Goal: Task Accomplishment & Management: Manage account settings

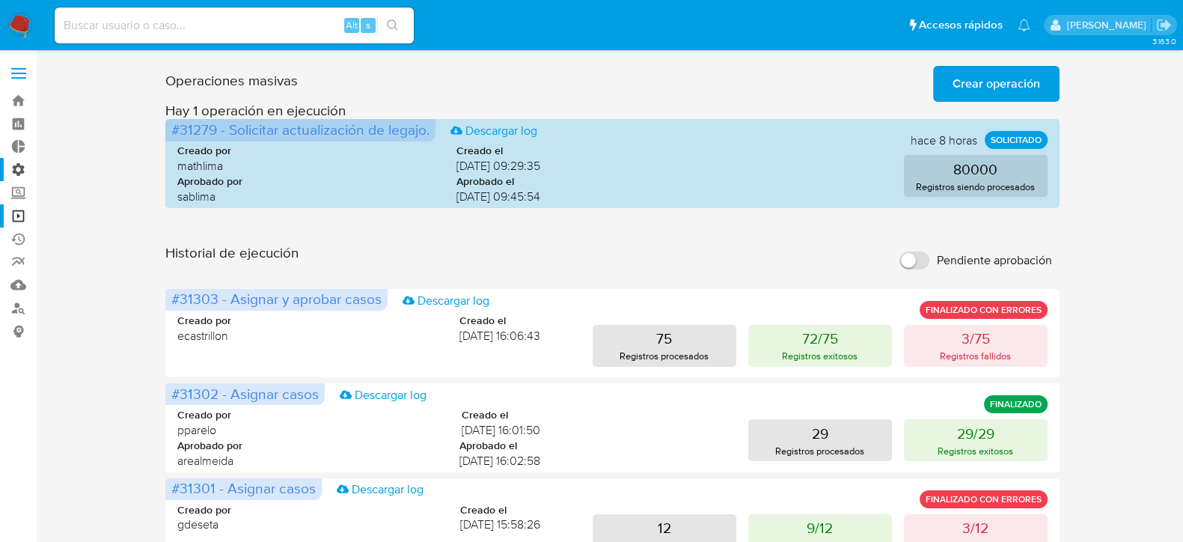
click at [19, 161] on label "Administración" at bounding box center [89, 169] width 178 height 23
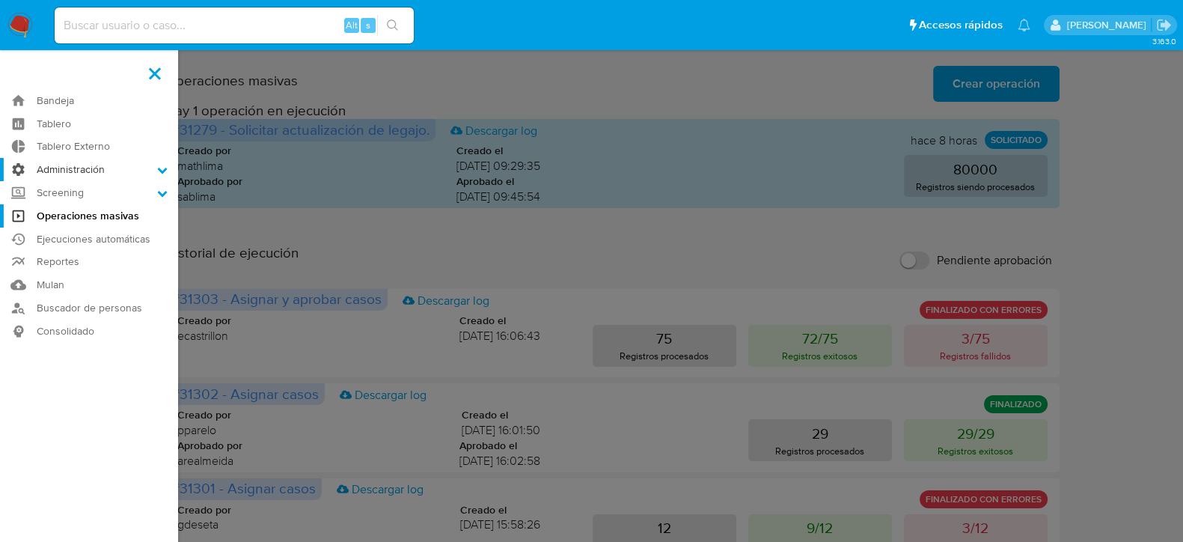
click at [0, 0] on input "Administración" at bounding box center [0, 0] width 0 height 0
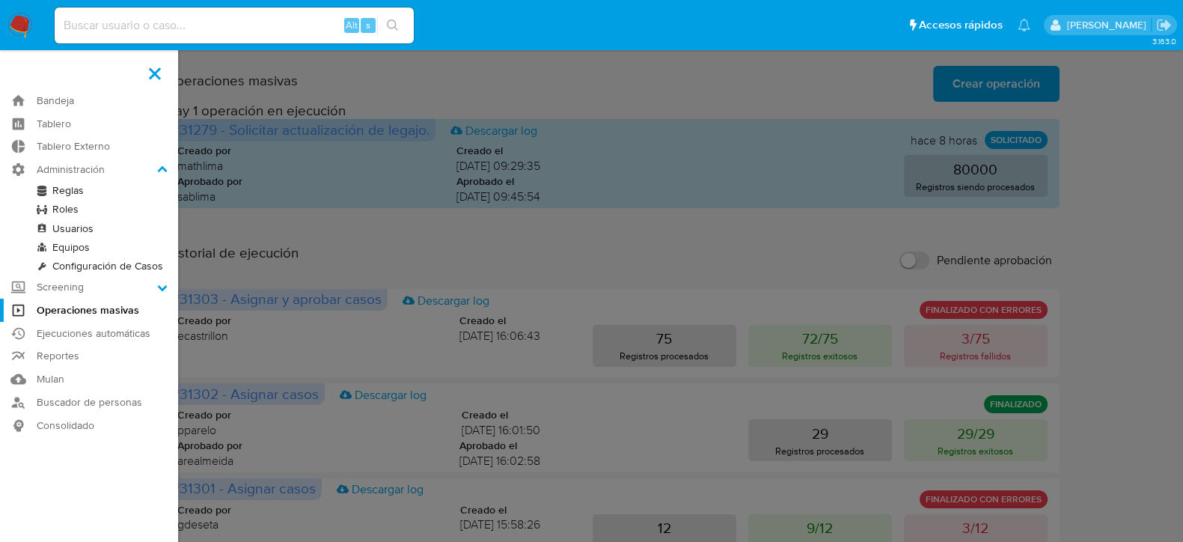
click at [86, 228] on link "Usuarios" at bounding box center [89, 228] width 178 height 19
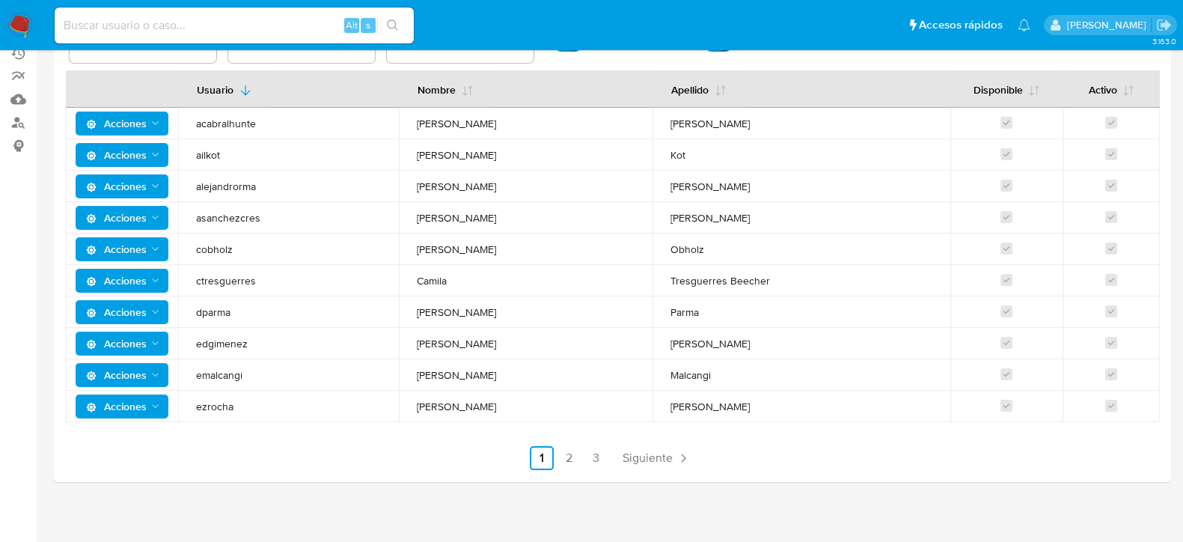
scroll to position [92, 0]
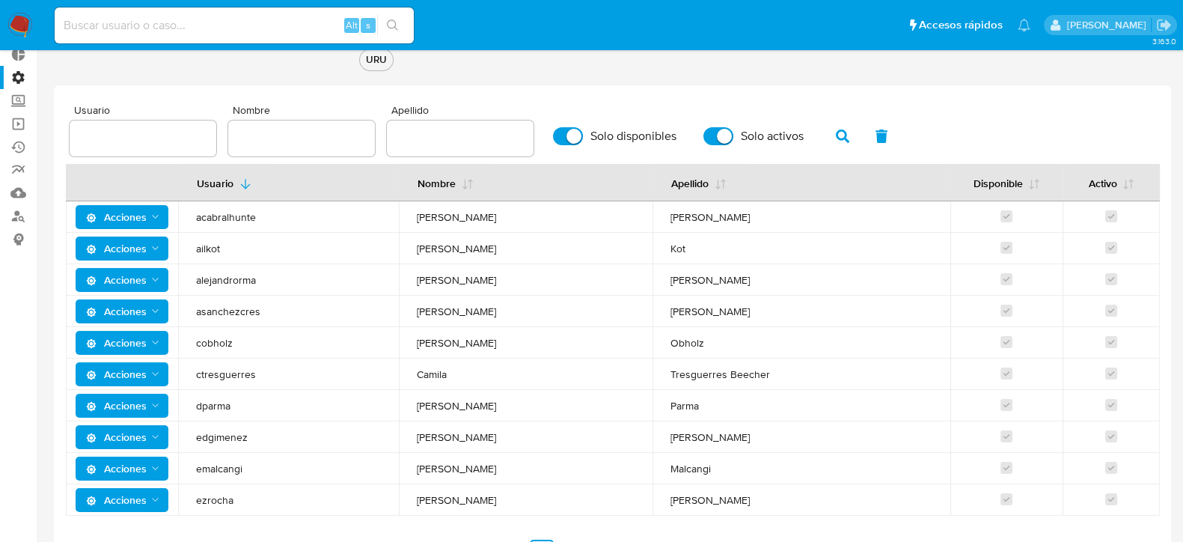
click at [22, 76] on label "Administración" at bounding box center [89, 77] width 178 height 23
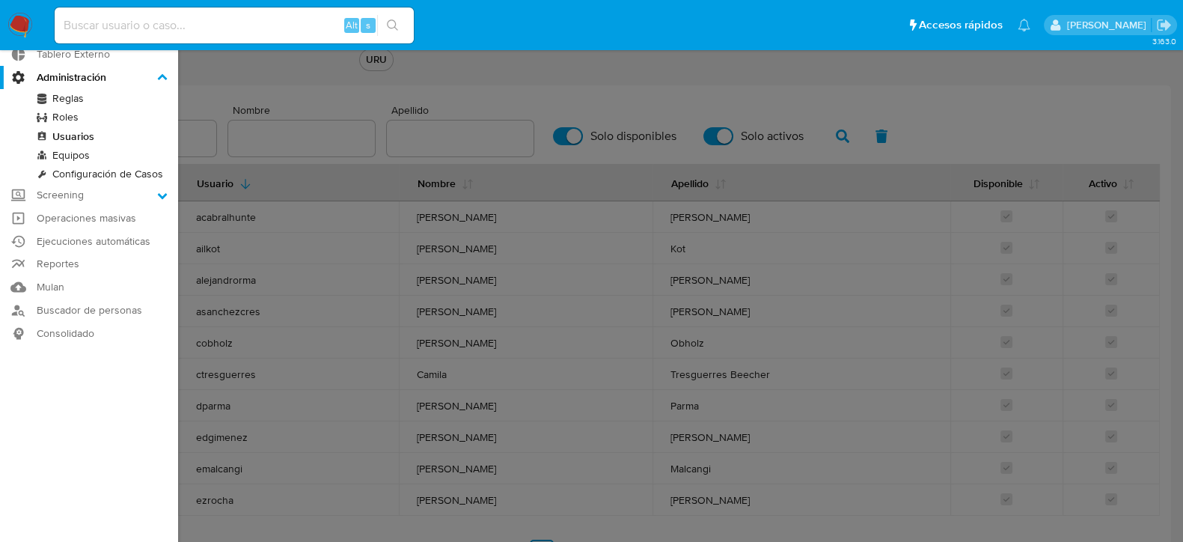
click at [0, 0] on input "Administración" at bounding box center [0, 0] width 0 height 0
click at [67, 120] on link "Roles" at bounding box center [89, 117] width 178 height 19
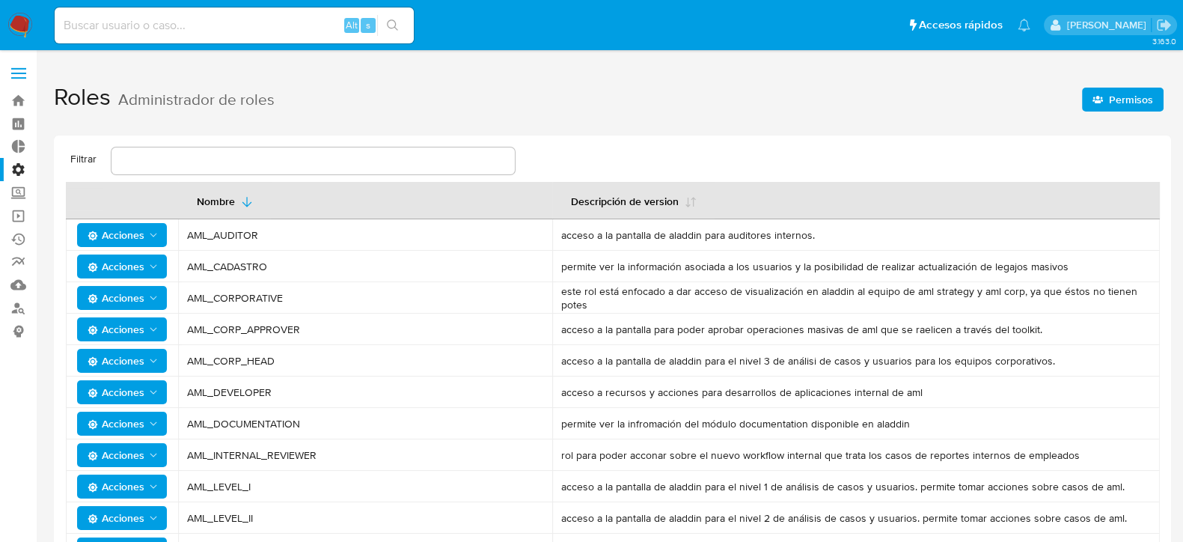
click at [1117, 99] on span "Permisos" at bounding box center [1131, 100] width 44 height 24
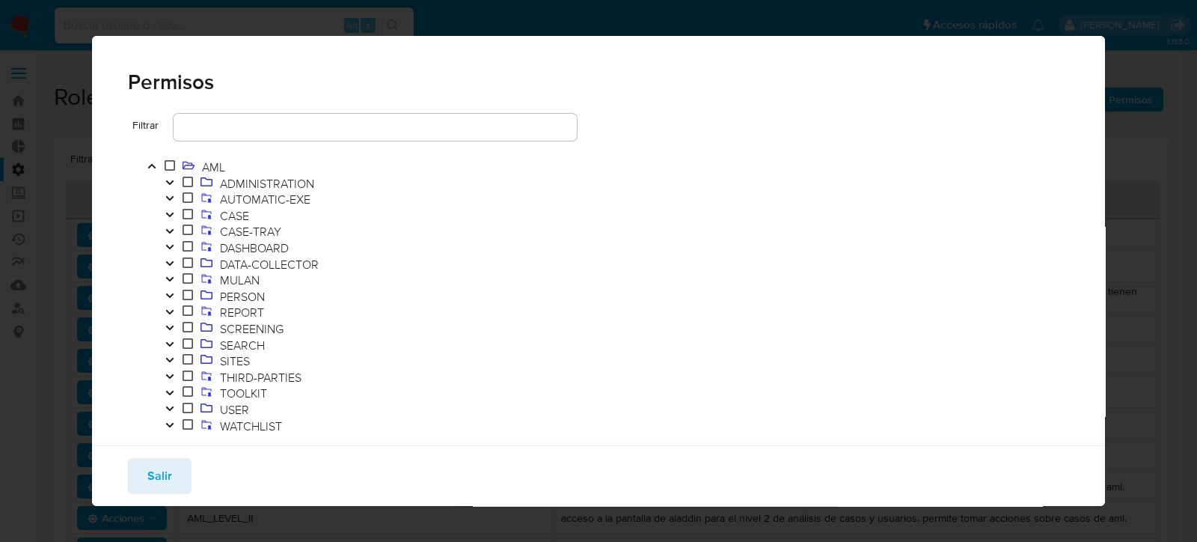
scroll to position [36, 0]
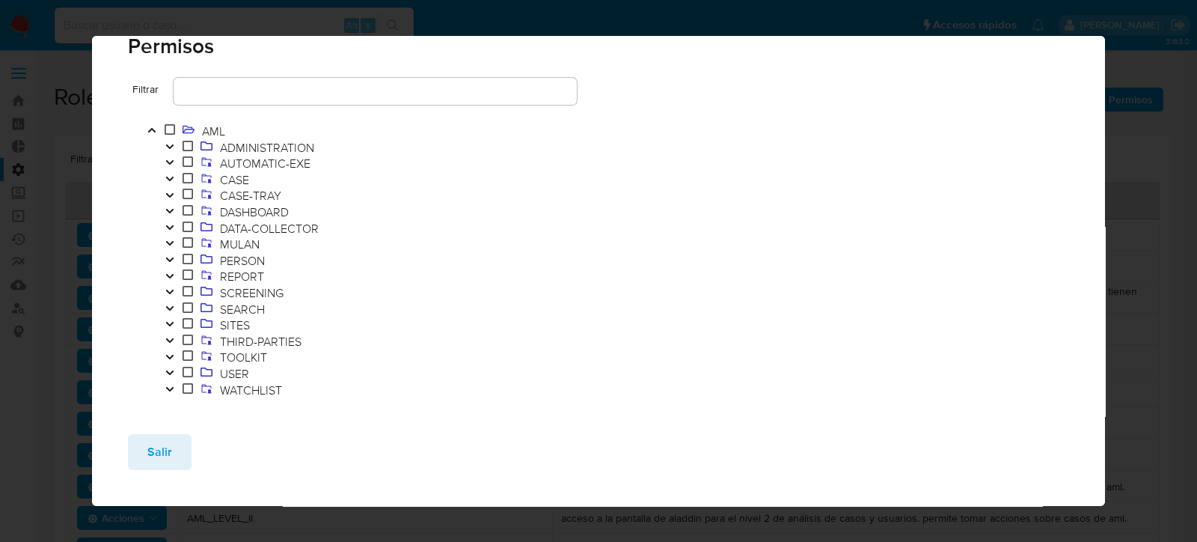
click at [168, 359] on icon "Toggle" at bounding box center [170, 356] width 10 height 9
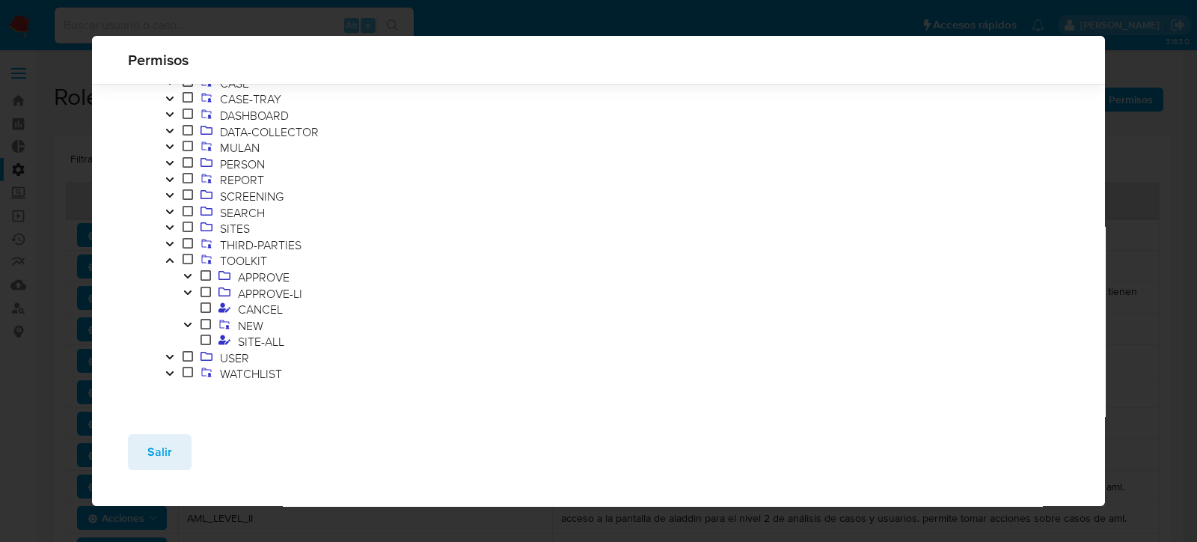
scroll to position [111, 0]
click at [182, 316] on button "Toggle" at bounding box center [188, 320] width 18 height 16
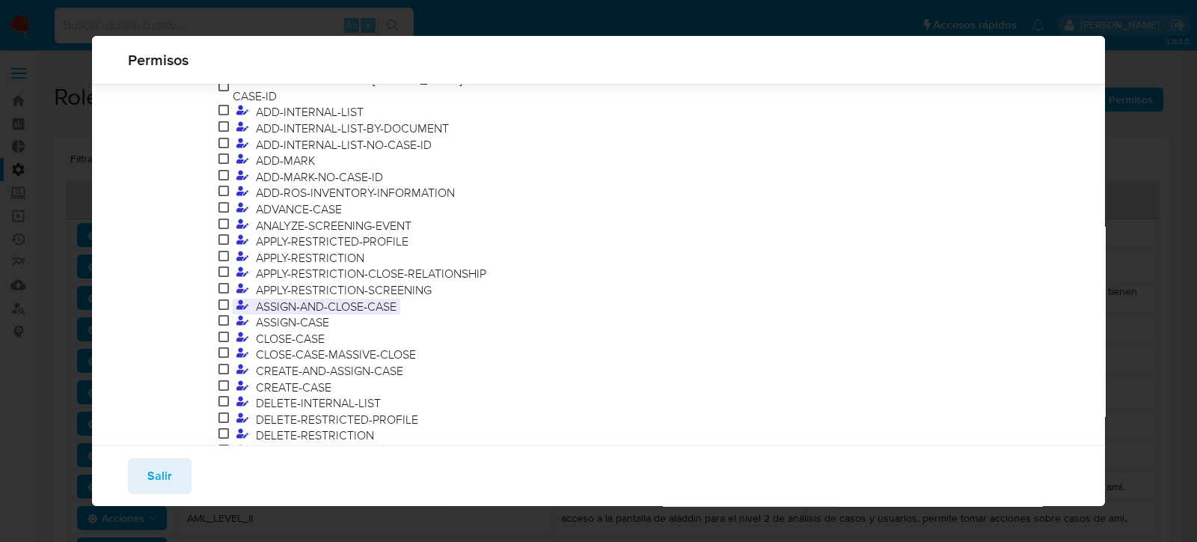
scroll to position [391, 0]
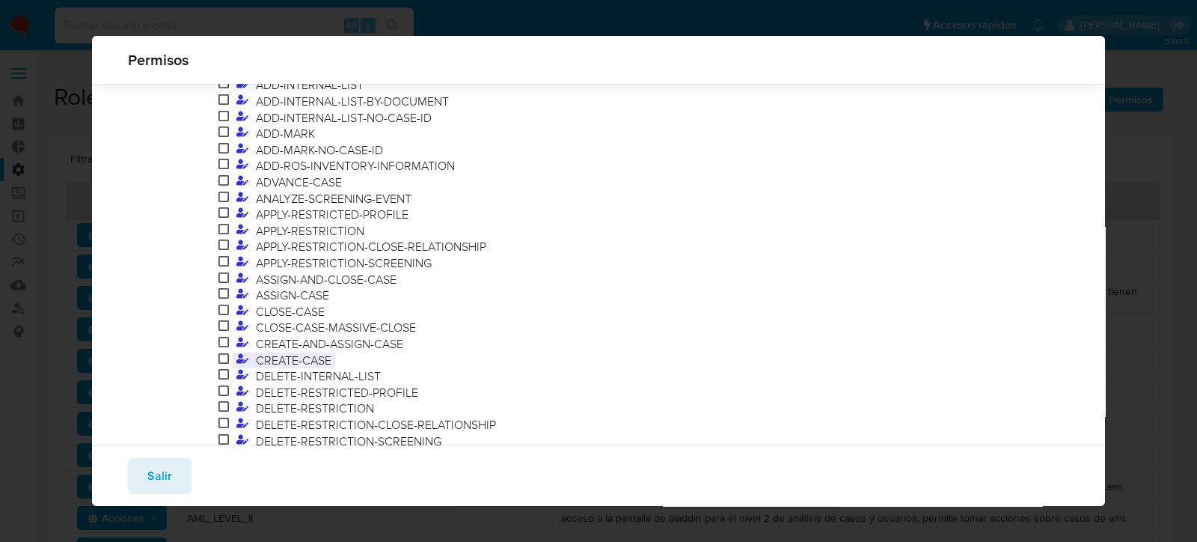
click at [307, 352] on span "CREATE-CASE" at bounding box center [293, 360] width 83 height 16
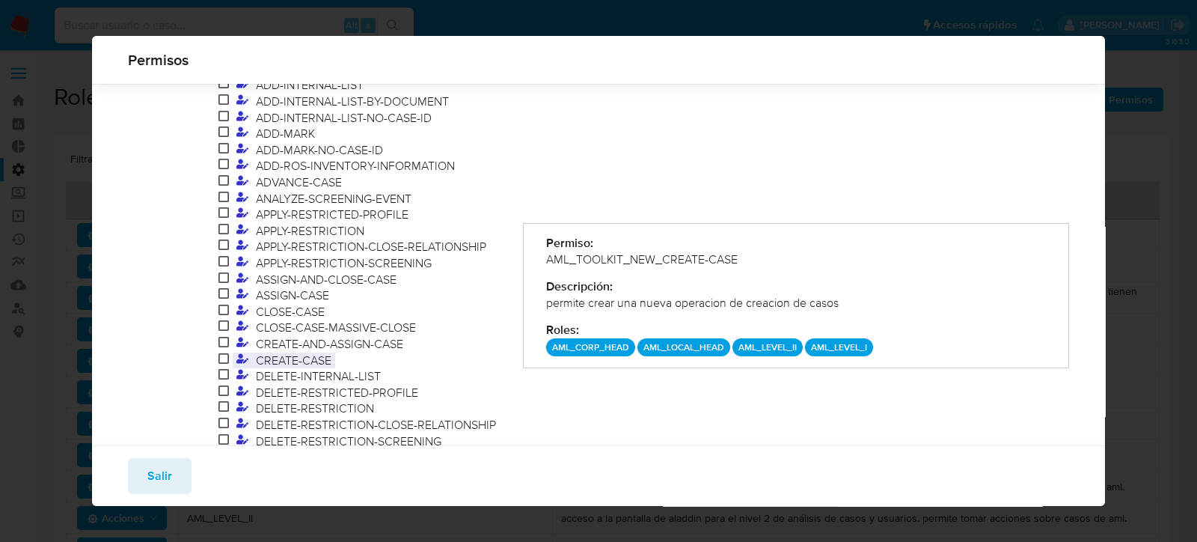
click at [314, 352] on span "CREATE-CASE" at bounding box center [293, 360] width 83 height 16
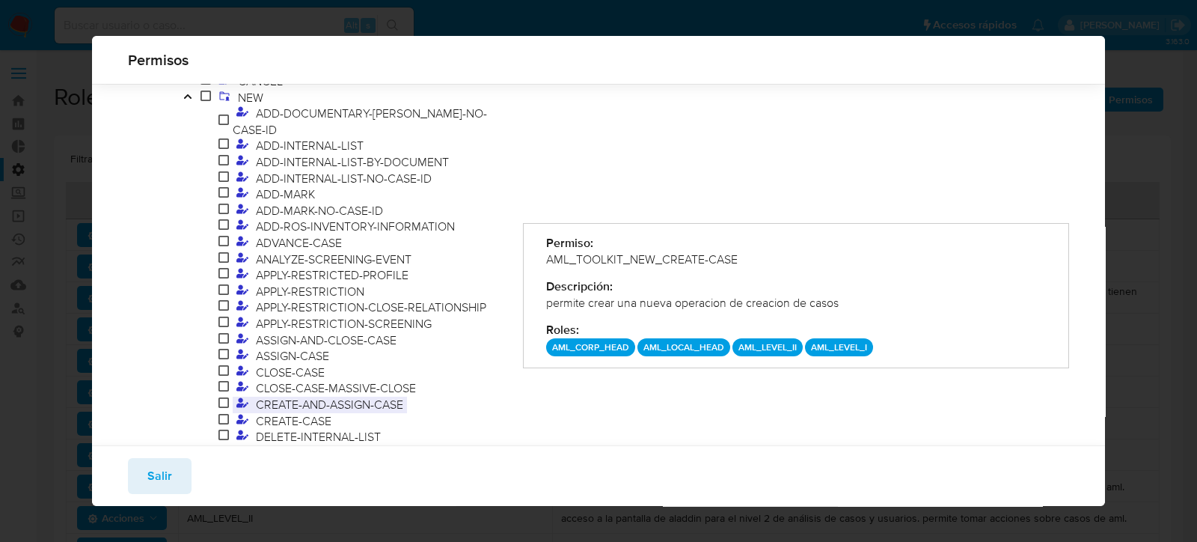
scroll to position [204, 0]
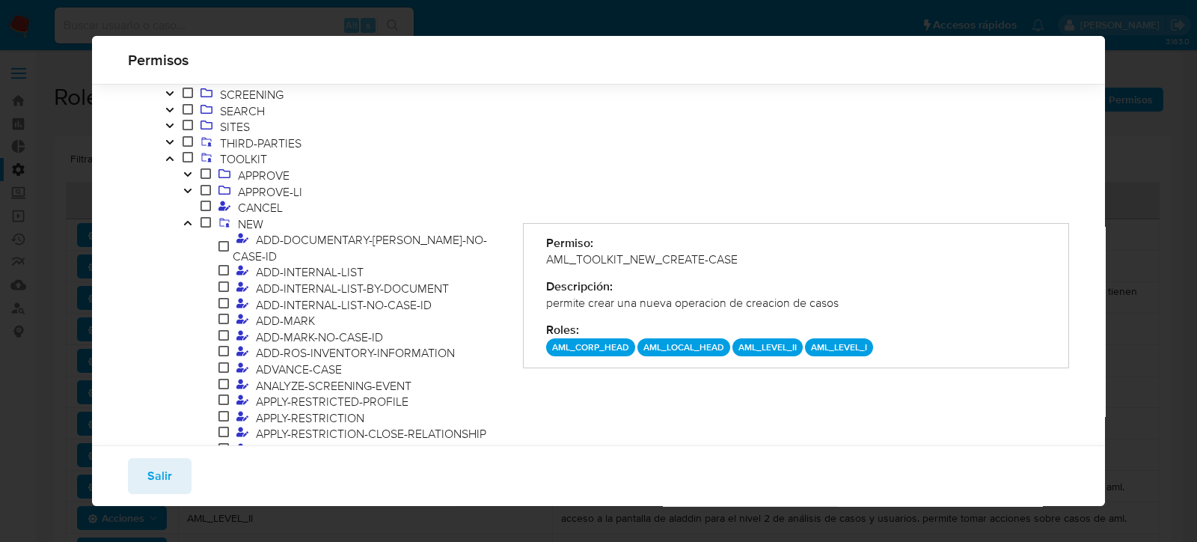
click at [187, 230] on button "Toggle" at bounding box center [188, 224] width 18 height 16
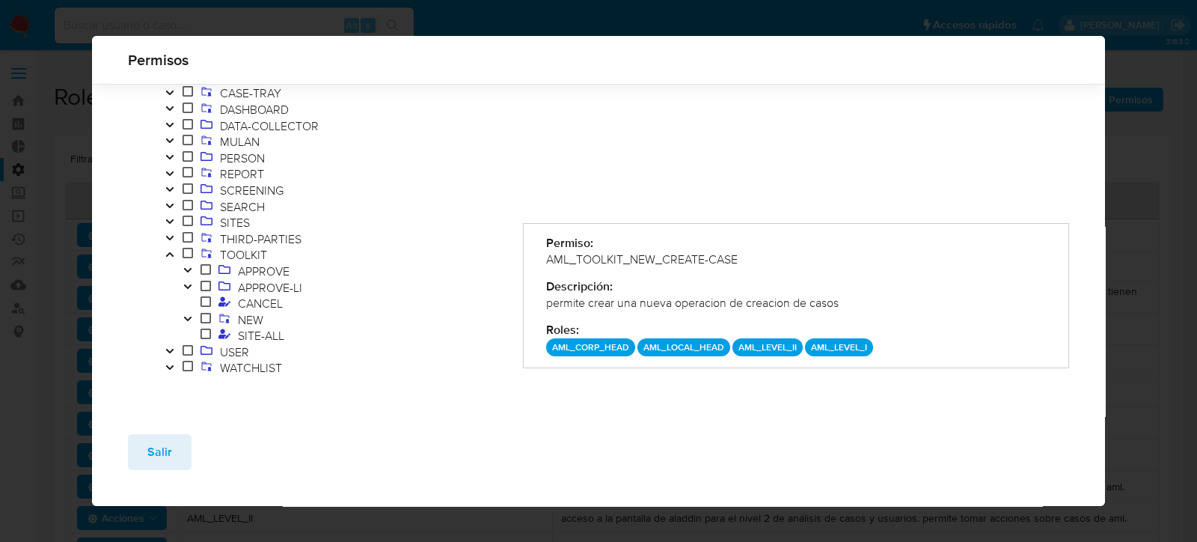
click at [189, 271] on icon "Toggle" at bounding box center [188, 270] width 10 height 9
click at [185, 318] on icon "Toggle" at bounding box center [187, 316] width 7 height 4
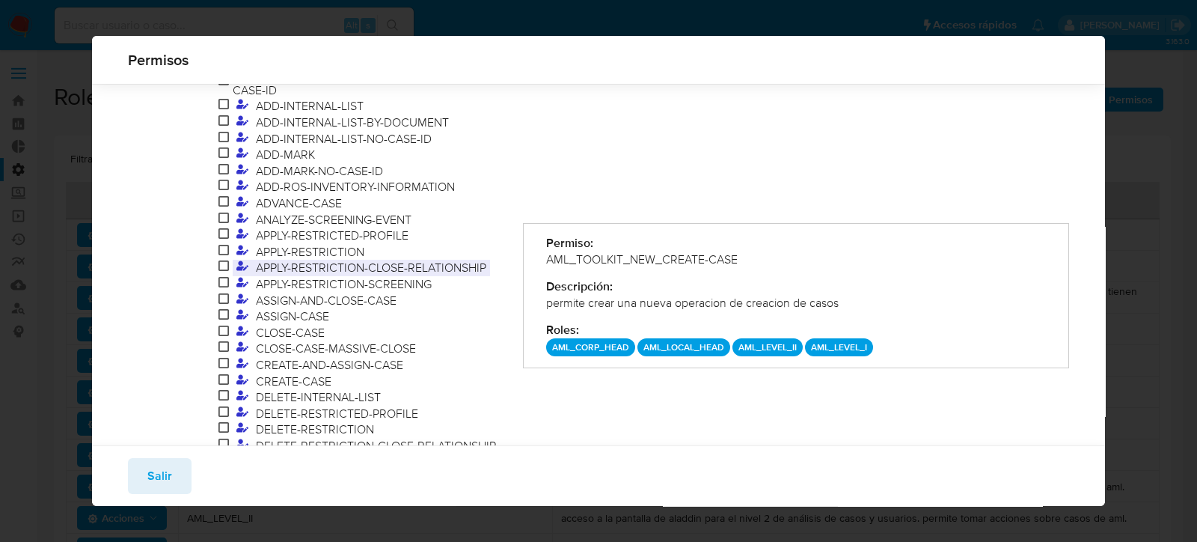
scroll to position [391, 0]
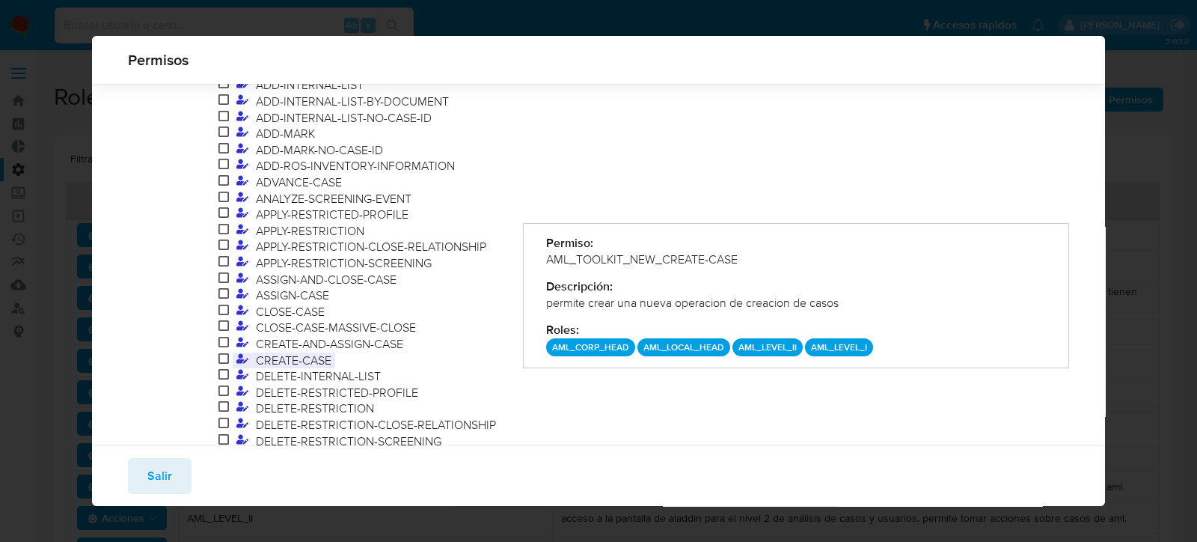
click at [298, 352] on span "CREATE-CASE" at bounding box center [293, 360] width 83 height 16
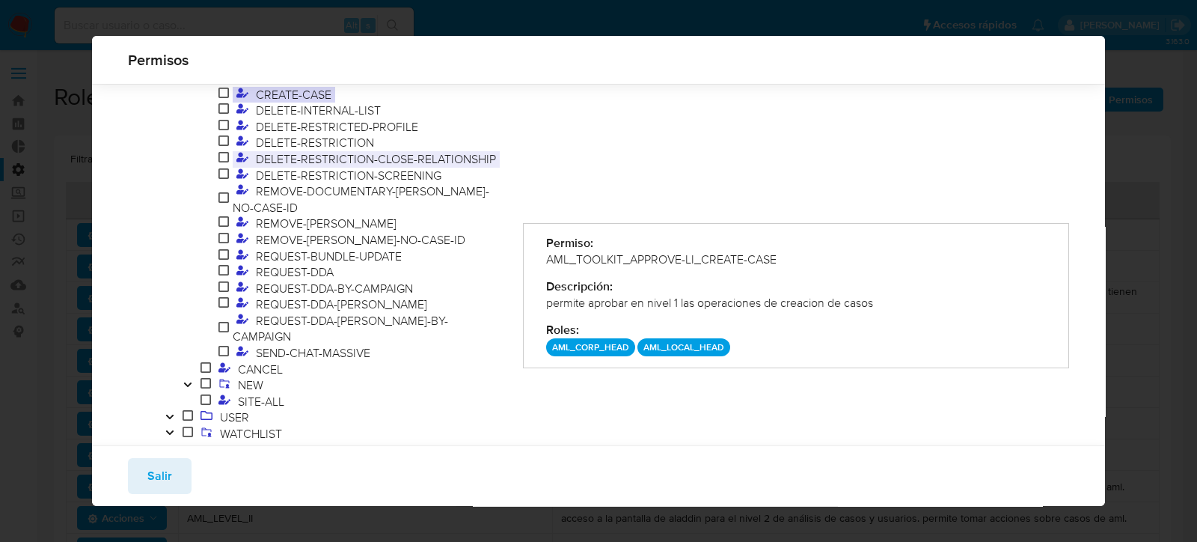
scroll to position [657, 0]
click at [189, 380] on icon "Toggle" at bounding box center [188, 384] width 10 height 9
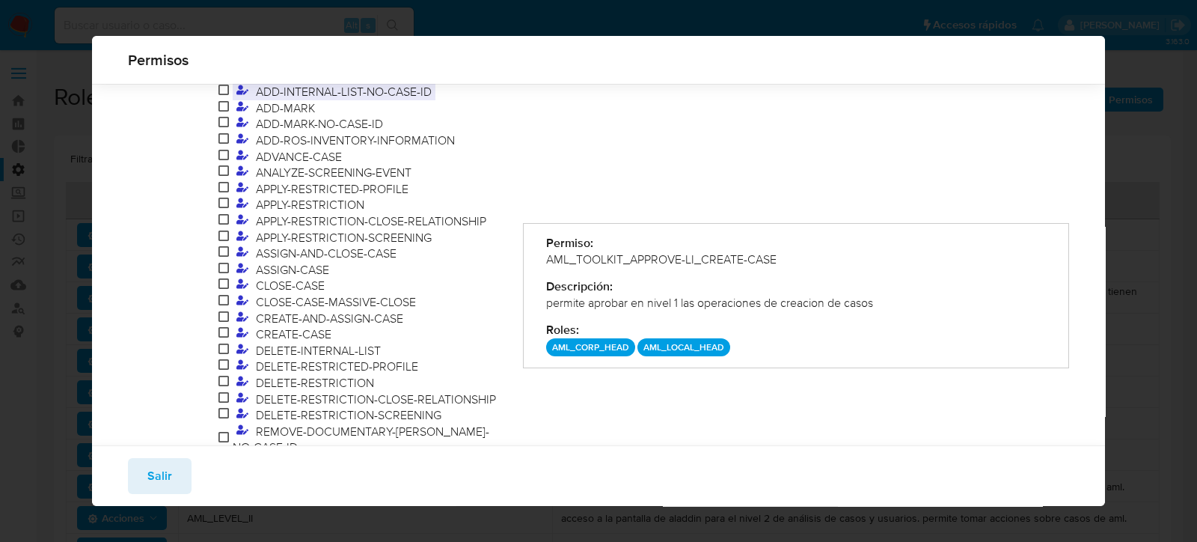
scroll to position [938, 0]
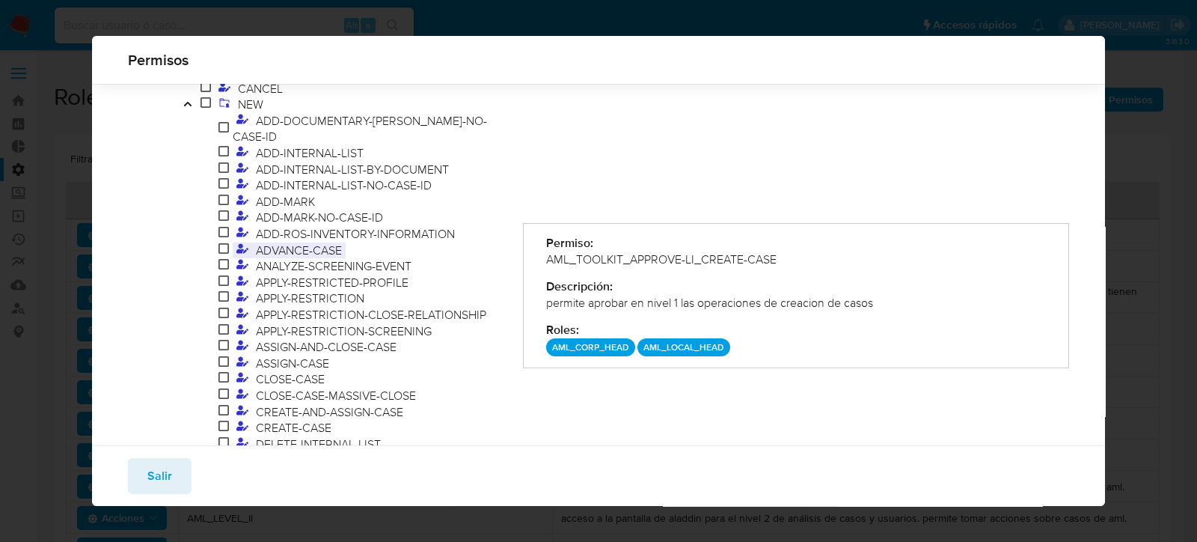
click at [325, 242] on span "ADVANCE-CASE" at bounding box center [299, 250] width 94 height 16
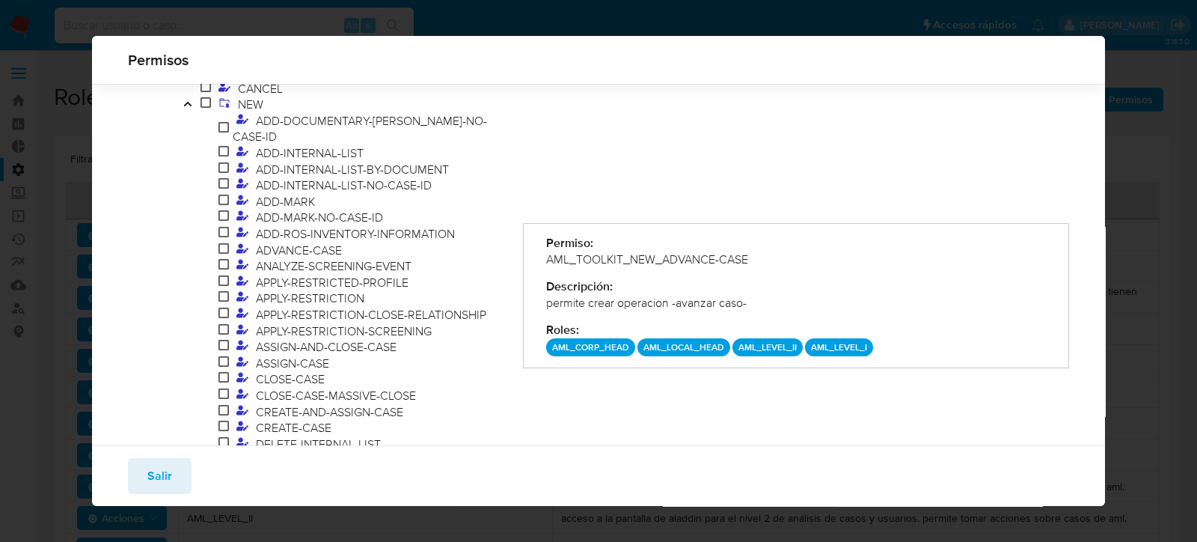
scroll to position [844, 0]
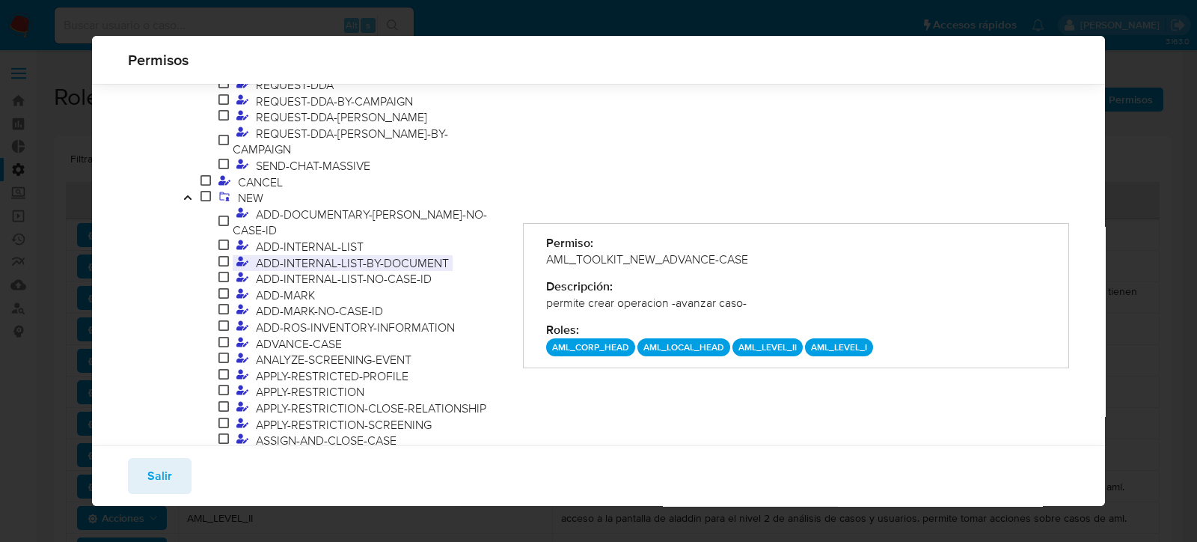
click at [357, 254] on span "ADD-INTERNAL-LIST-BY-DOCUMENT" at bounding box center [352, 262] width 201 height 16
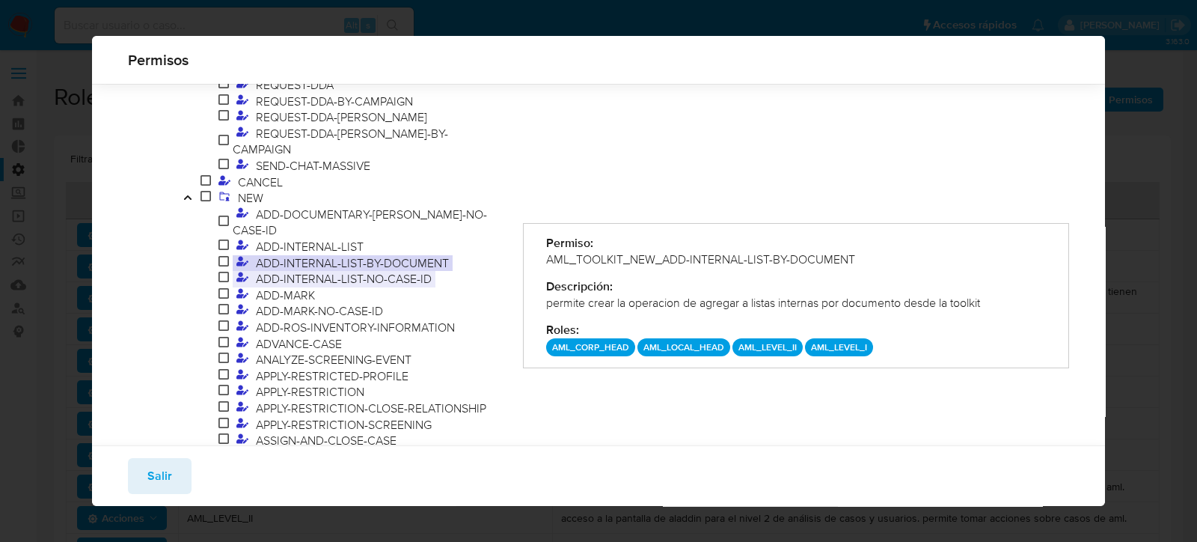
click at [368, 270] on span "ADD-INTERNAL-LIST-NO-CASE-ID" at bounding box center [343, 278] width 183 height 16
click at [187, 193] on icon "Toggle" at bounding box center [188, 197] width 10 height 9
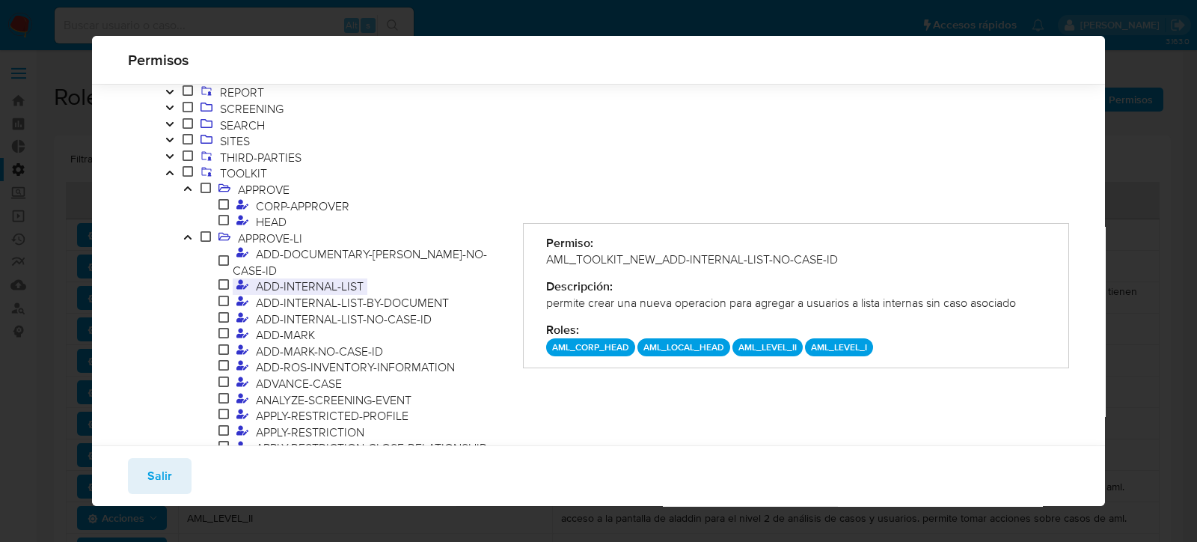
scroll to position [190, 0]
click at [188, 241] on icon "Toggle" at bounding box center [188, 237] width 10 height 9
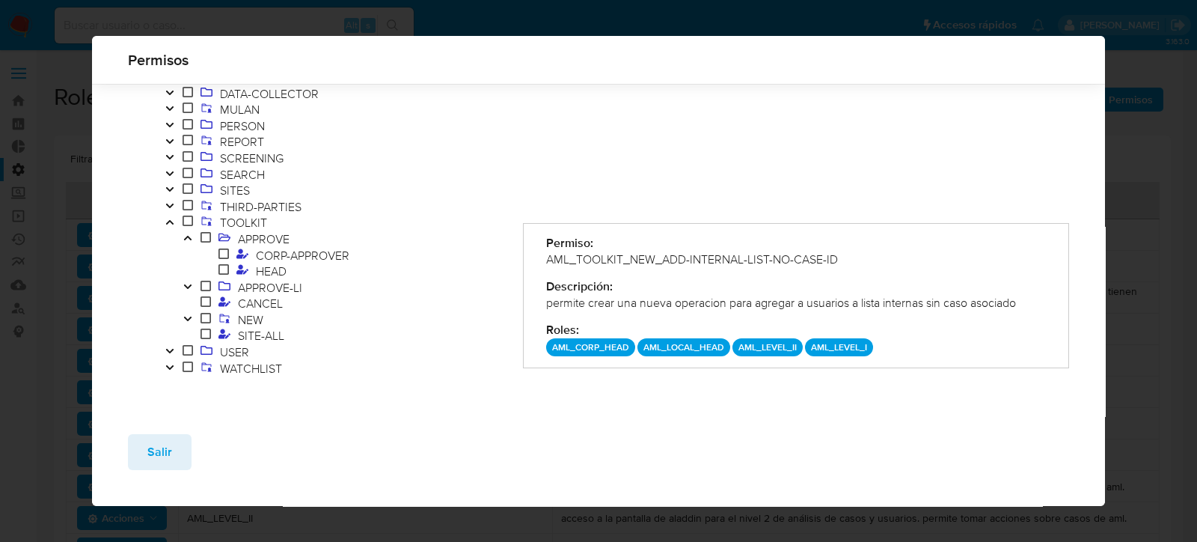
click at [171, 222] on icon "Toggle" at bounding box center [170, 222] width 10 height 9
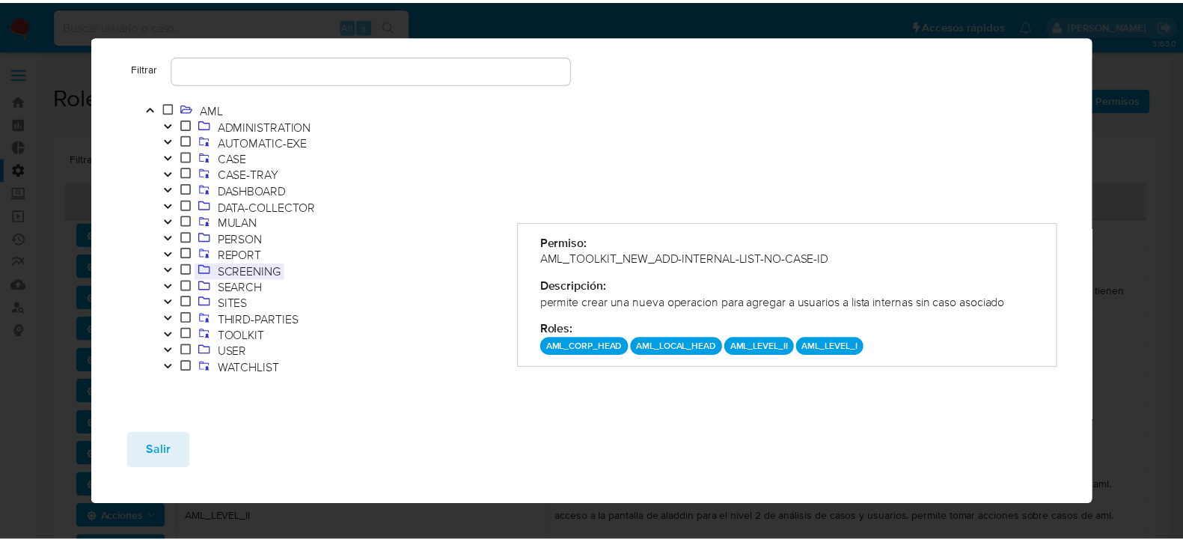
scroll to position [0, 0]
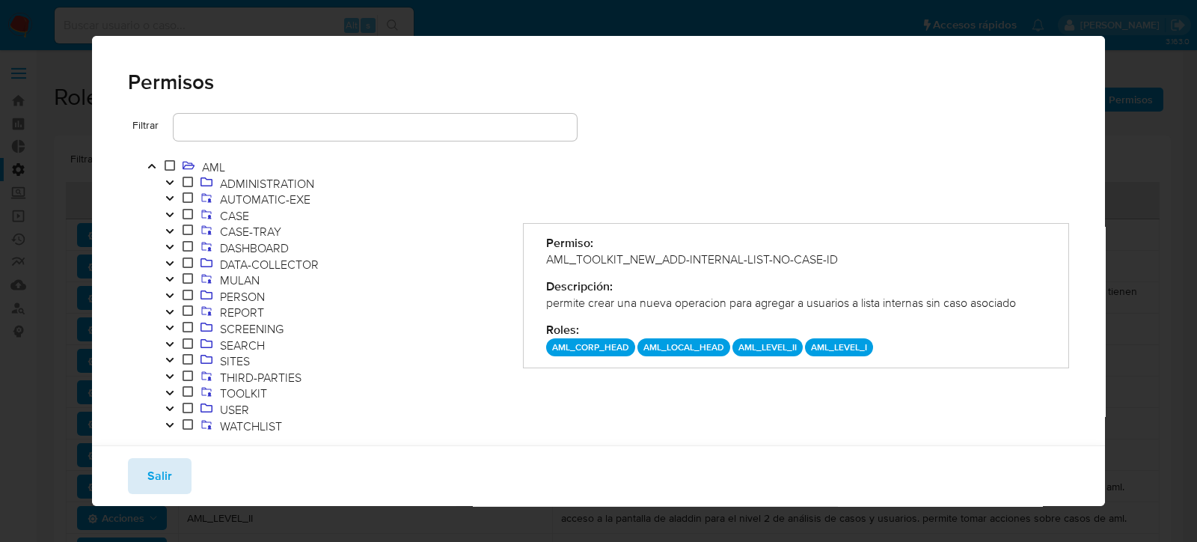
click at [154, 477] on span "Salir" at bounding box center [159, 475] width 25 height 33
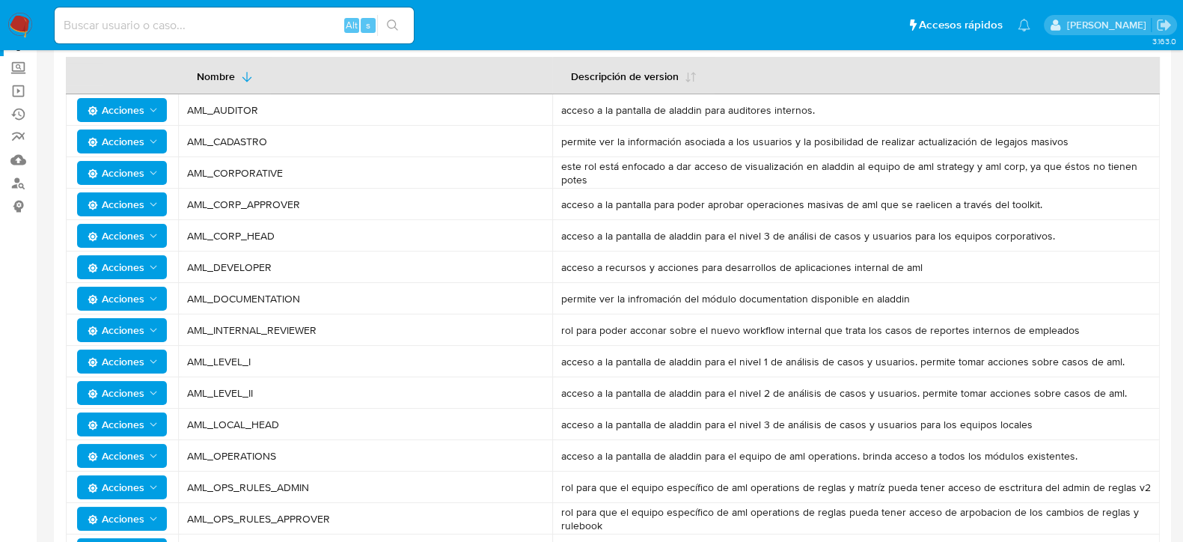
scroll to position [93, 0]
